Goal: Find contact information: Obtain details needed to contact an individual or organization

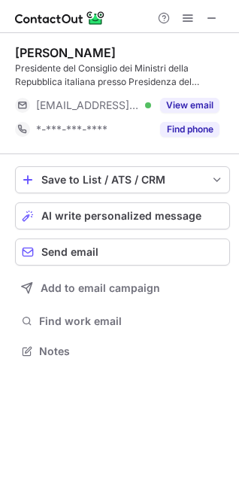
scroll to position [341, 239]
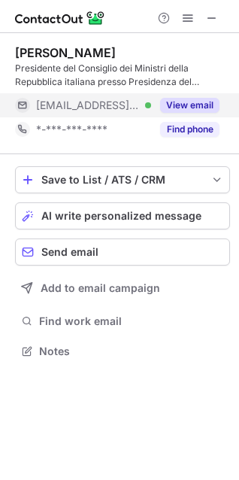
click at [185, 103] on button "View email" at bounding box center [189, 105] width 59 height 15
click at [151, 103] on div "***@governo.it Verified" at bounding box center [93, 105] width 115 height 14
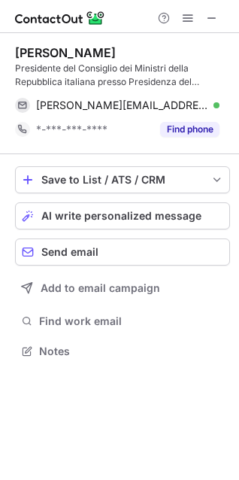
click at [60, 50] on div "Giorgia Meloni" at bounding box center [65, 52] width 101 height 15
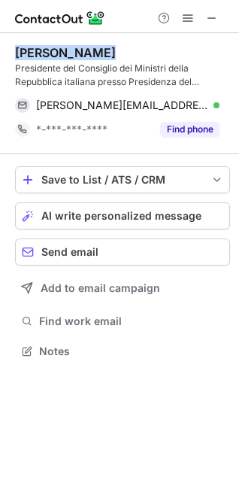
click at [60, 50] on div "Giorgia Meloni" at bounding box center [65, 52] width 101 height 15
copy div "Giorgia Meloni"
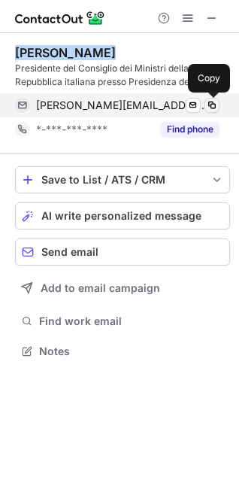
click at [216, 106] on span at bounding box center [212, 105] width 12 height 12
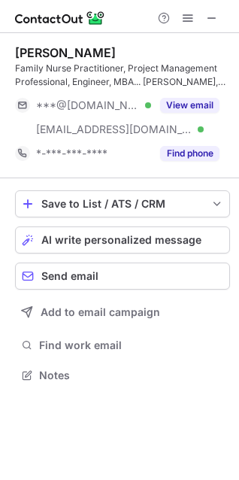
scroll to position [365, 239]
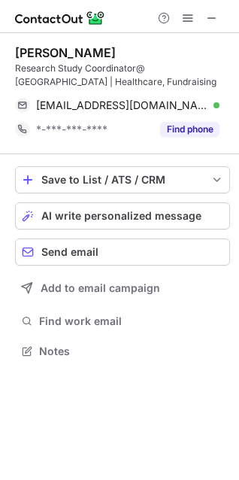
scroll to position [341, 239]
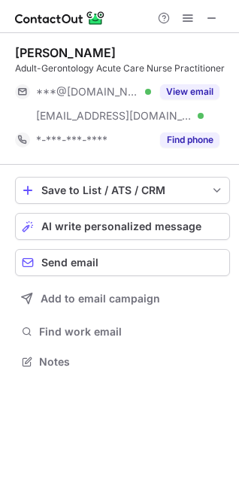
scroll to position [351, 239]
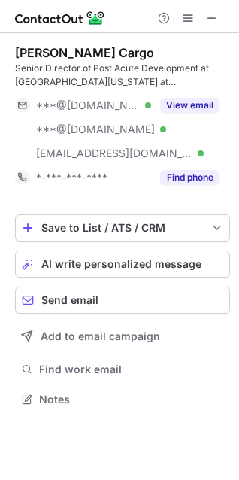
scroll to position [389, 239]
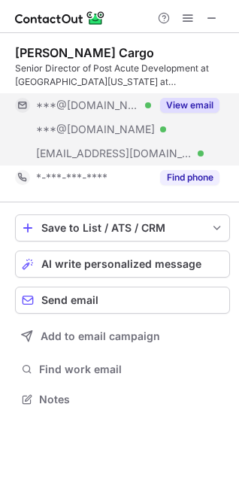
click at [184, 101] on button "View email" at bounding box center [189, 105] width 59 height 15
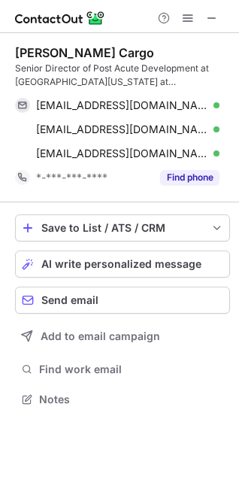
click at [38, 50] on div "[PERSON_NAME] Cargo" at bounding box center [84, 52] width 139 height 15
click at [38, 50] on div "Pam Cargo" at bounding box center [84, 52] width 139 height 15
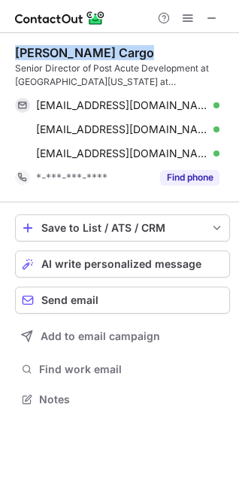
click at [38, 50] on div "Pam Cargo" at bounding box center [84, 52] width 139 height 15
copy div "Pam Cargo"
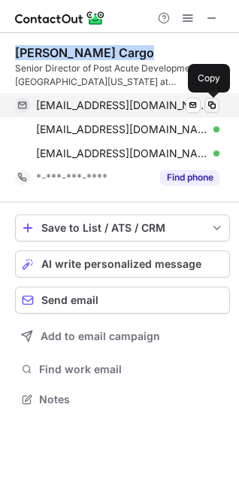
click at [204, 104] on button at bounding box center [211, 105] width 15 height 15
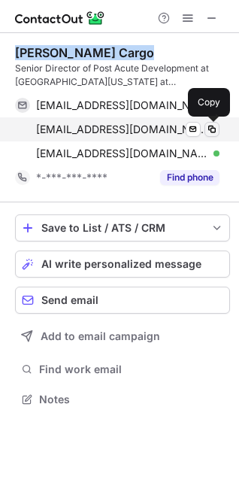
click at [215, 122] on button at bounding box center [211, 129] width 15 height 15
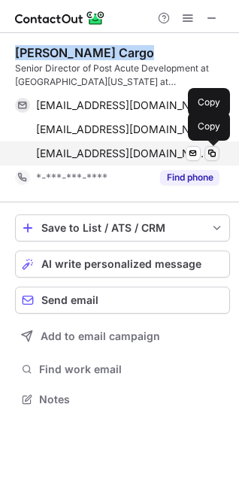
click at [212, 150] on span at bounding box center [212, 153] width 12 height 12
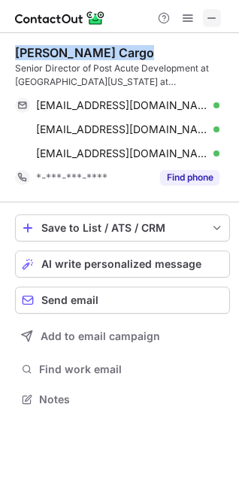
click at [213, 12] on span at bounding box center [212, 18] width 12 height 12
click at [78, 12] on img at bounding box center [60, 18] width 90 height 18
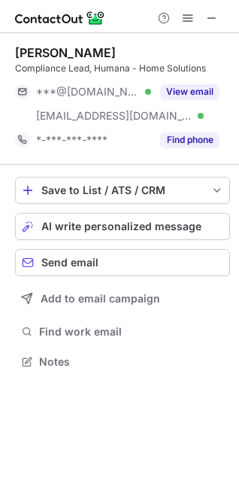
scroll to position [351, 239]
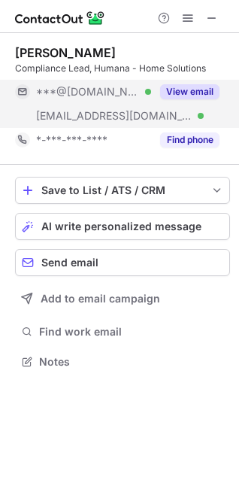
click at [173, 86] on button "View email" at bounding box center [189, 91] width 59 height 15
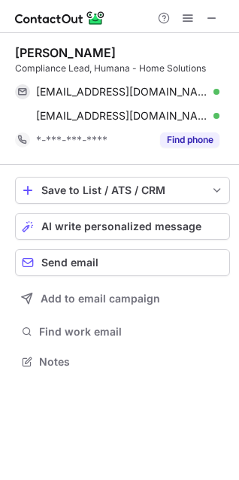
click at [55, 55] on div "Jenifer Wade" at bounding box center [65, 52] width 101 height 15
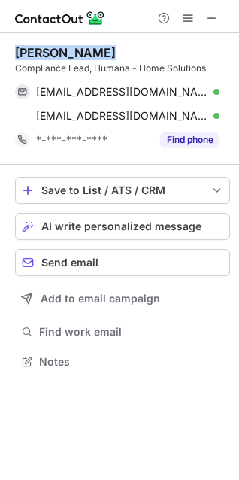
click at [55, 55] on div "Jenifer Wade" at bounding box center [65, 52] width 101 height 15
copy div "Jenifer Wade"
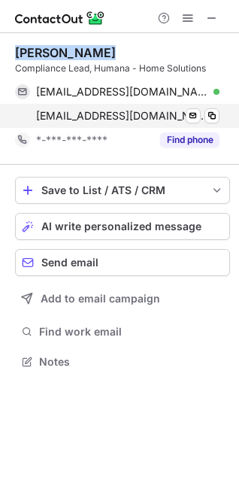
click at [74, 114] on span "jwade@humana.com" at bounding box center [122, 116] width 172 height 14
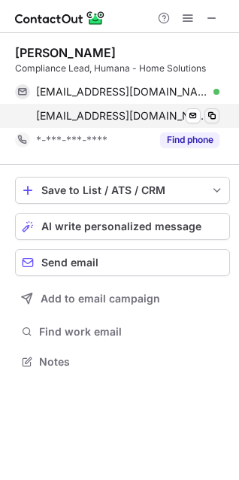
click at [216, 116] on span at bounding box center [212, 116] width 12 height 12
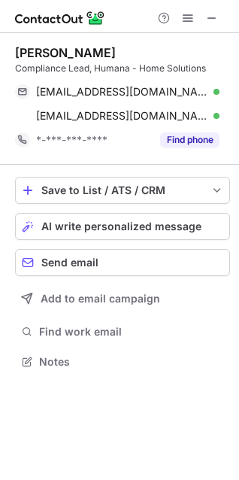
click at [117, 51] on div "Jenifer Wade" at bounding box center [122, 52] width 215 height 15
click at [62, 51] on div "Jenifer Wade" at bounding box center [65, 52] width 101 height 15
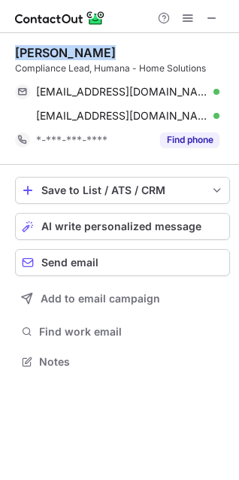
click at [62, 51] on div "Jenifer Wade" at bounding box center [65, 52] width 101 height 15
copy div "Jenifer Wade"
click at [204, 13] on button at bounding box center [212, 18] width 18 height 18
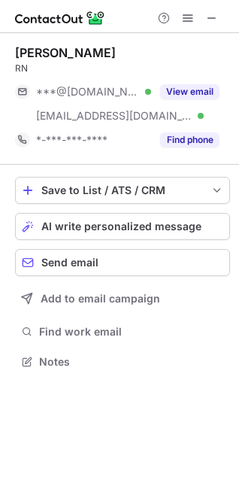
scroll to position [351, 239]
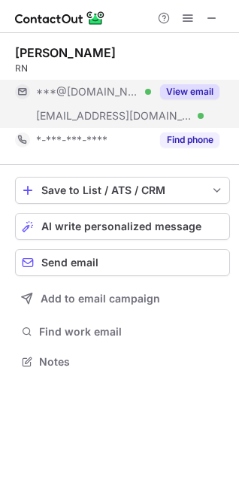
click at [186, 92] on button "View email" at bounding box center [189, 91] width 59 height 15
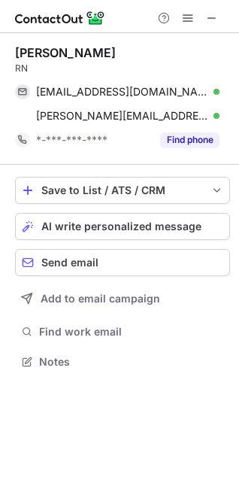
click at [50, 50] on div "[PERSON_NAME]" at bounding box center [65, 52] width 101 height 15
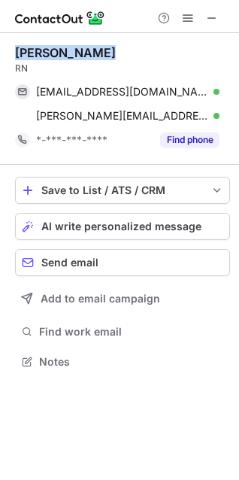
copy div "[PERSON_NAME]"
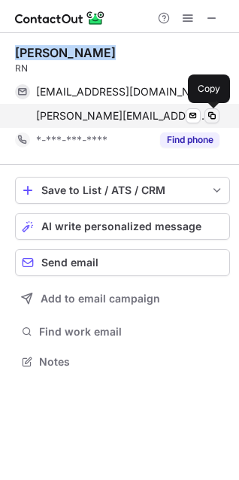
click at [210, 114] on span at bounding box center [212, 116] width 12 height 12
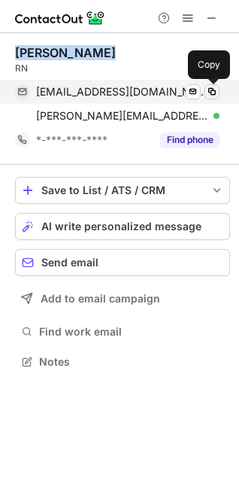
click at [208, 89] on span at bounding box center [212, 92] width 12 height 12
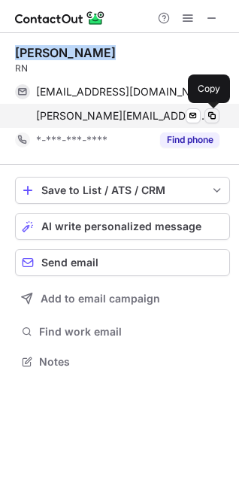
click at [213, 114] on span at bounding box center [212, 116] width 12 height 12
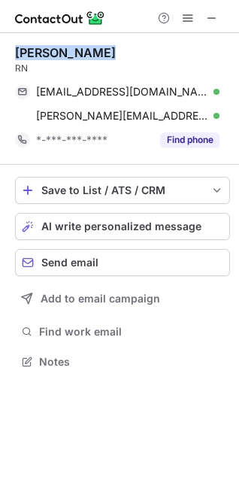
click at [140, 55] on div "Jessica Smith" at bounding box center [122, 52] width 215 height 15
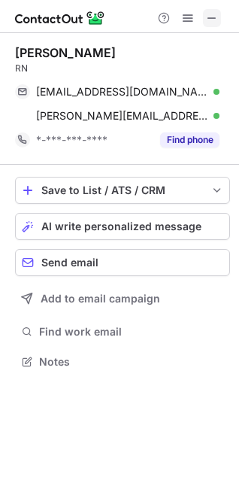
click at [213, 14] on span at bounding box center [212, 18] width 12 height 12
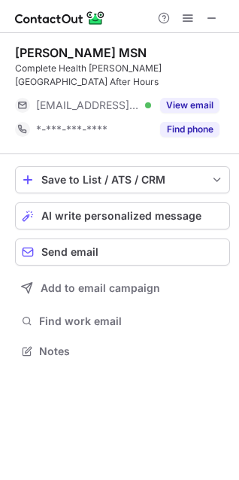
scroll to position [327, 239]
